Goal: Browse casually: Explore the website without a specific task or goal

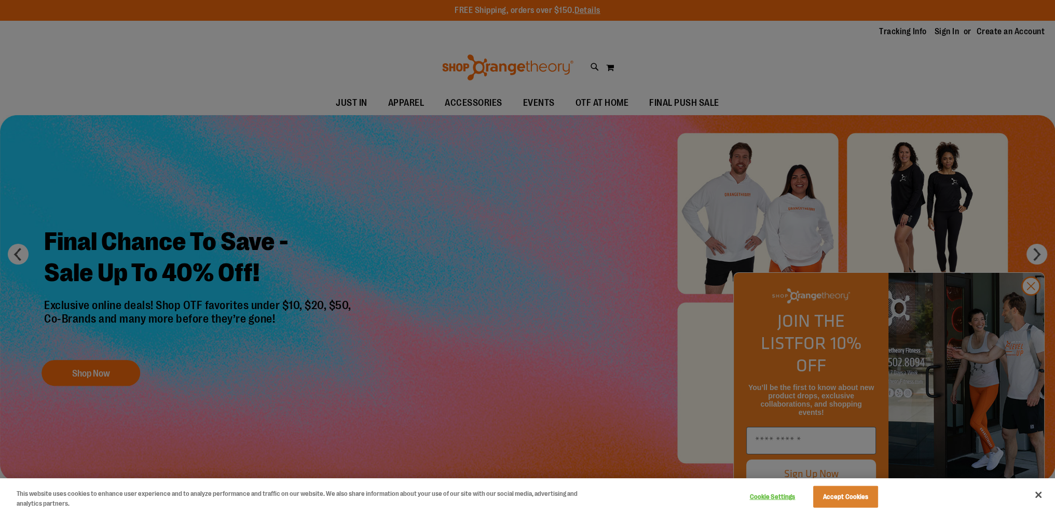
click at [1033, 304] on div at bounding box center [527, 257] width 1055 height 514
click at [772, 496] on button "Cookie Settings" at bounding box center [772, 497] width 65 height 21
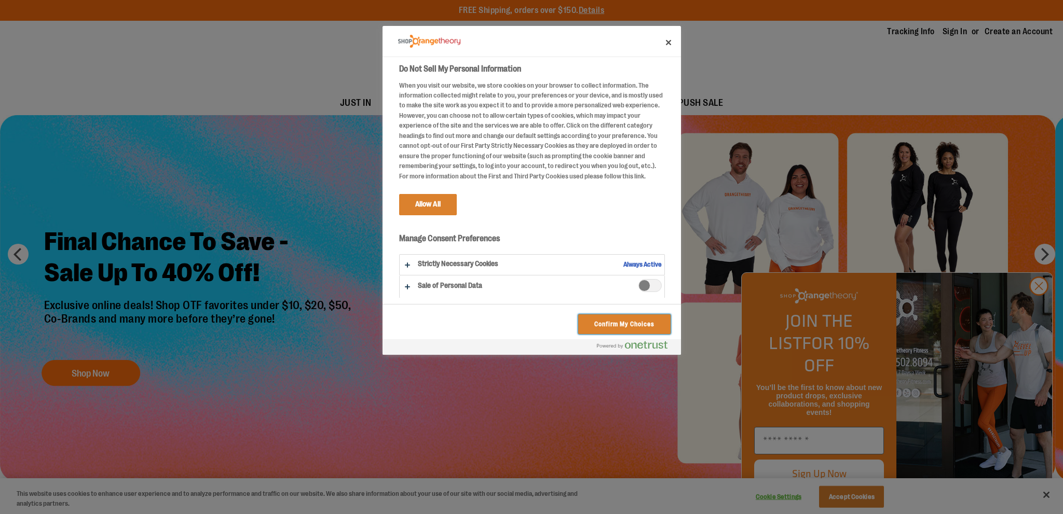
click at [635, 323] on button "Confirm My Choices" at bounding box center [624, 324] width 92 height 20
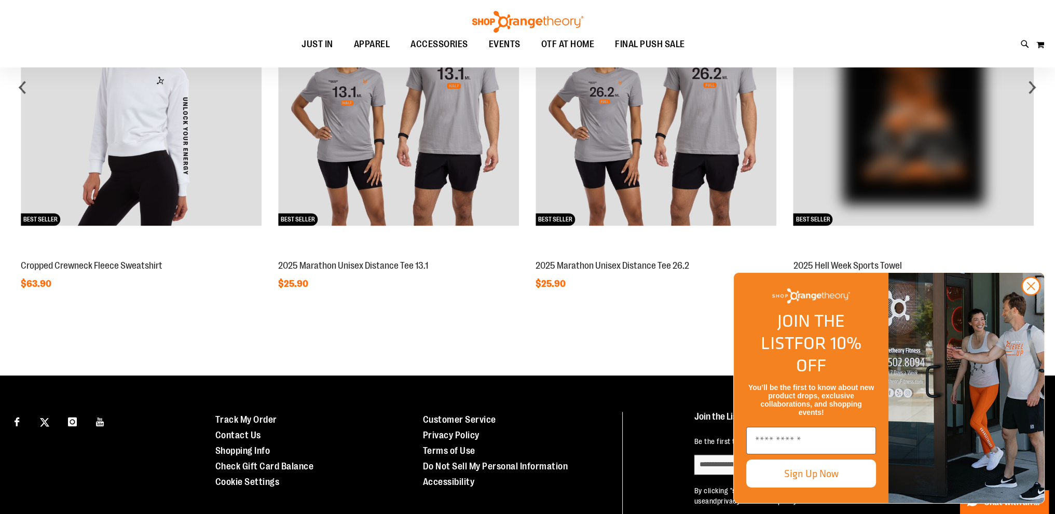
scroll to position [1084, 0]
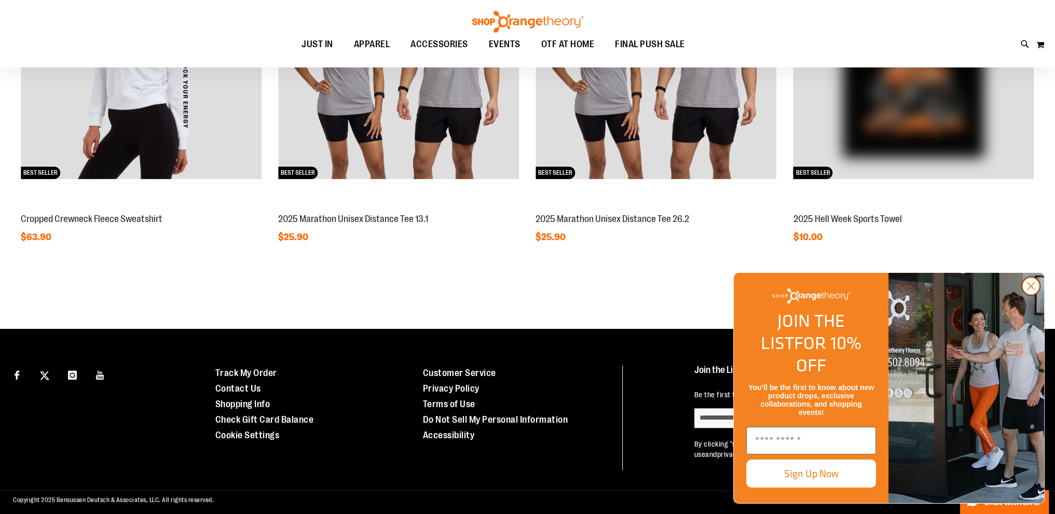
click at [1030, 295] on circle "Close dialog" at bounding box center [1030, 286] width 17 height 17
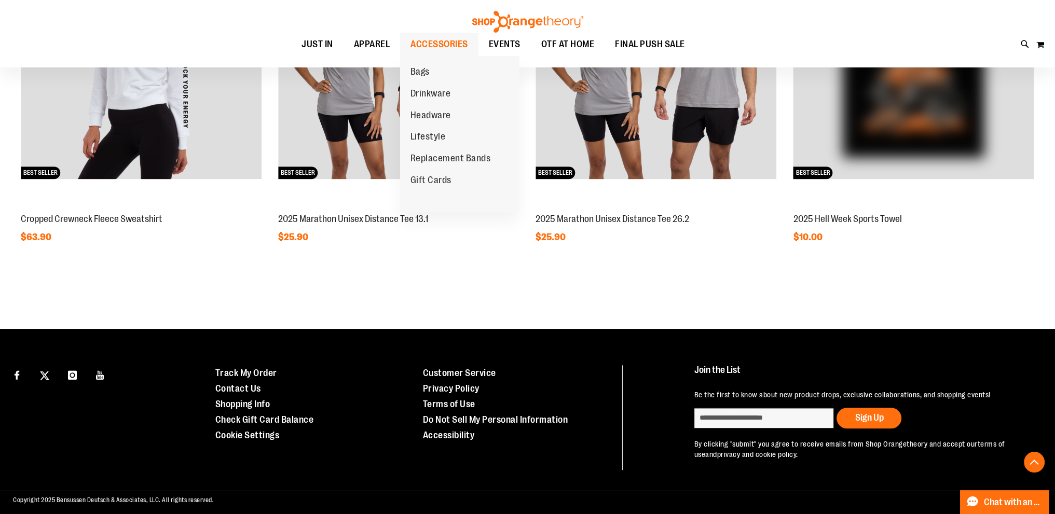
click at [453, 41] on span "ACCESSORIES" at bounding box center [439, 44] width 58 height 23
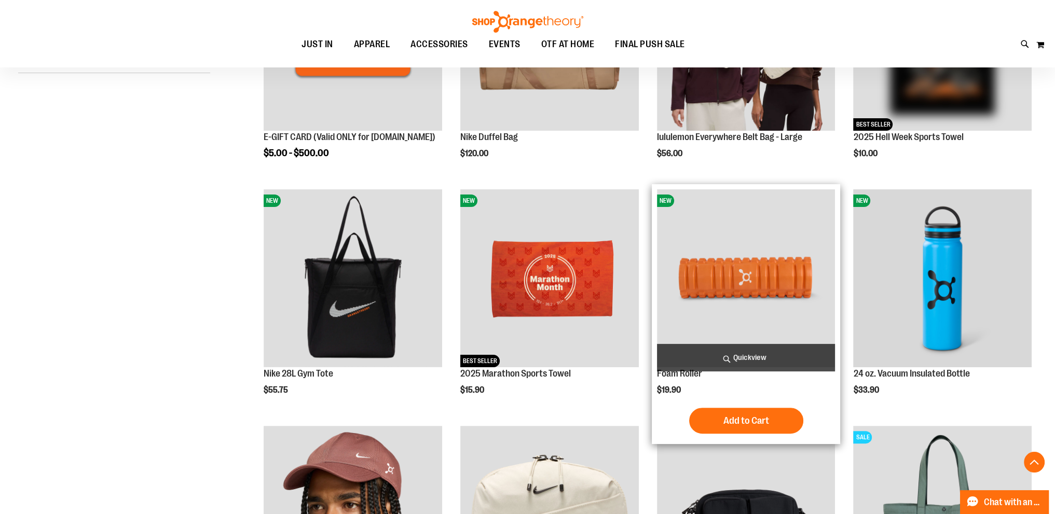
scroll to position [363, 0]
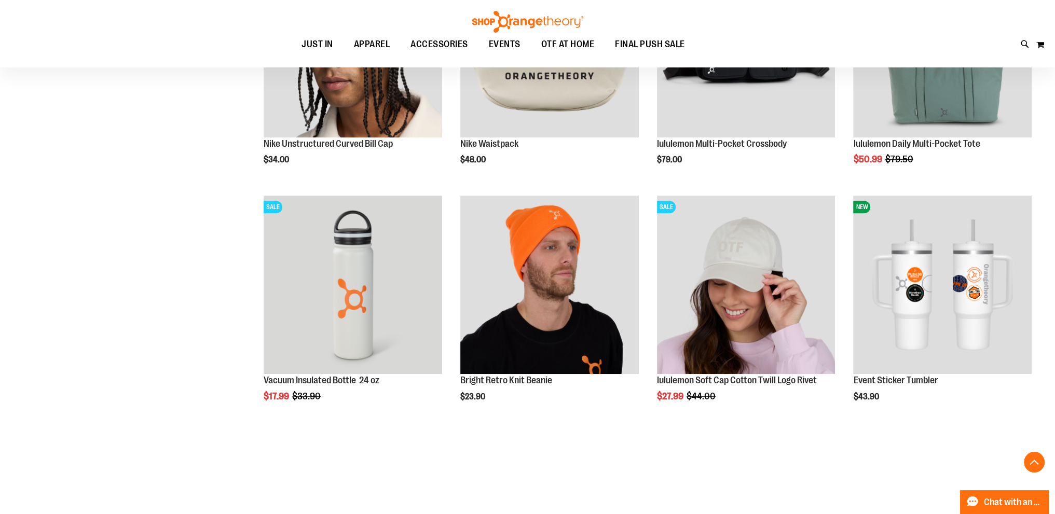
scroll to position [830, 0]
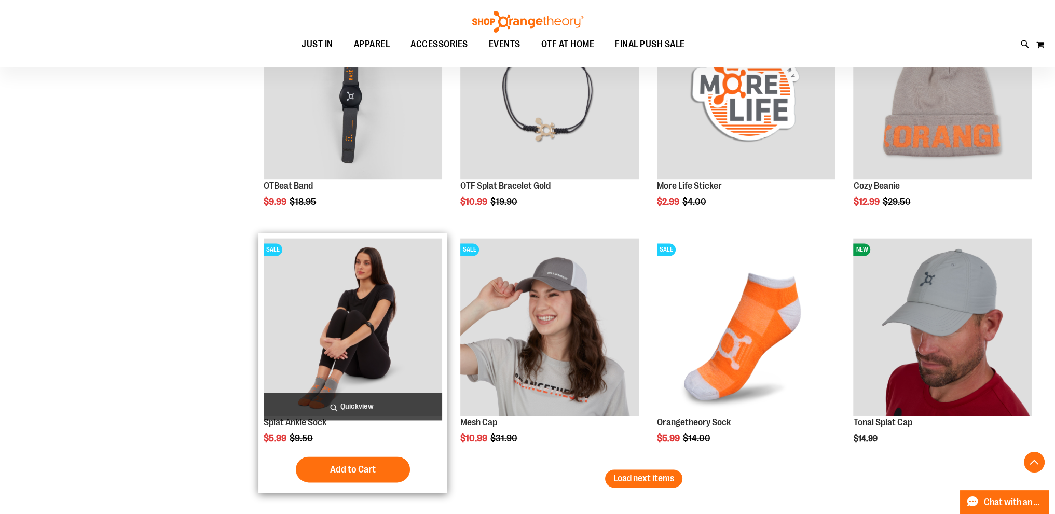
scroll to position [2023, 0]
